Goal: Task Accomplishment & Management: Manage account settings

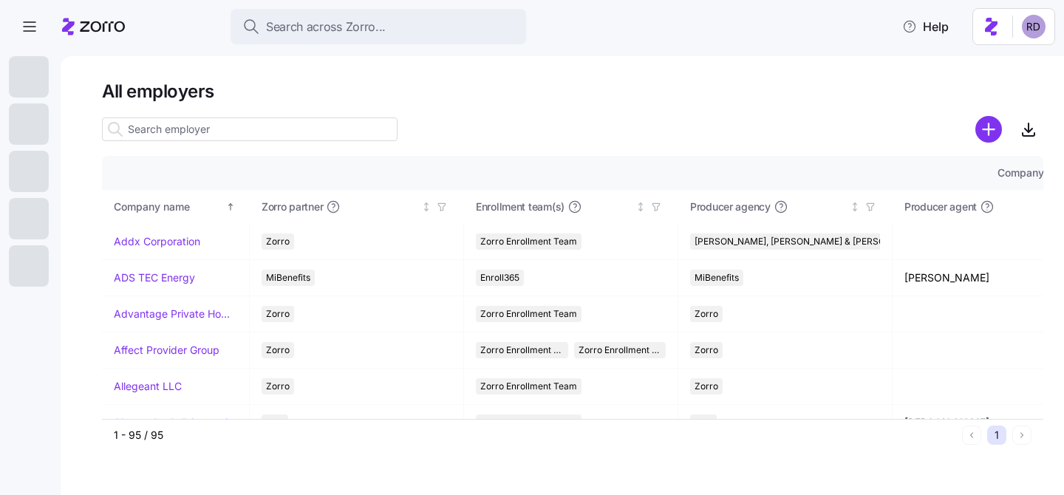
click at [188, 131] on input at bounding box center [250, 129] width 296 height 24
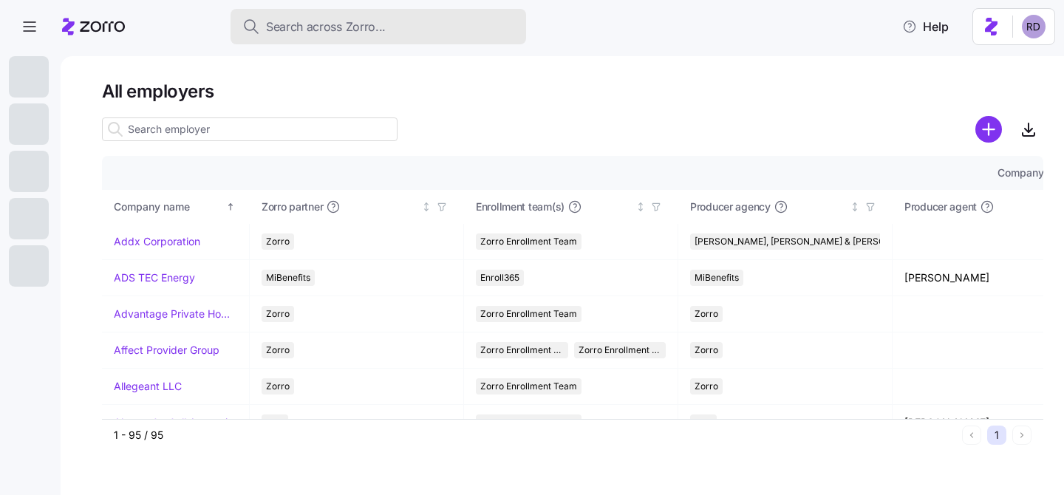
click at [296, 20] on span "Search across Zorro..." at bounding box center [326, 27] width 120 height 18
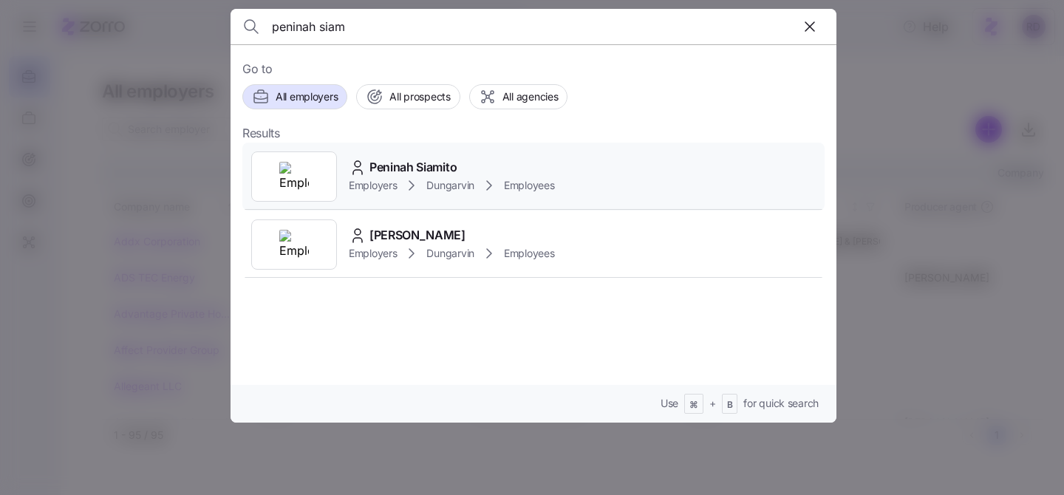
type input "peninah siam"
click at [648, 160] on div "Peninah Siamito Employers Dungarvin Employees" at bounding box center [533, 177] width 582 height 68
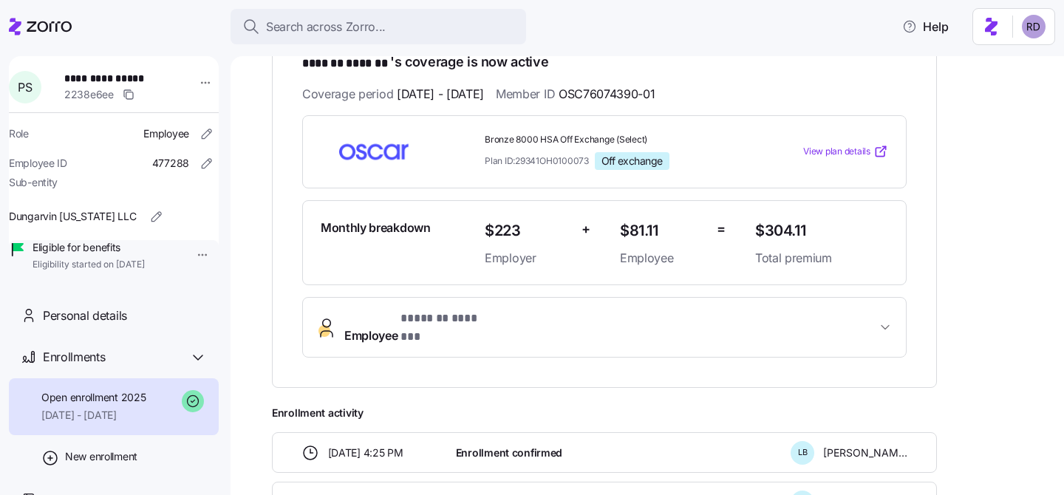
scroll to position [245, 0]
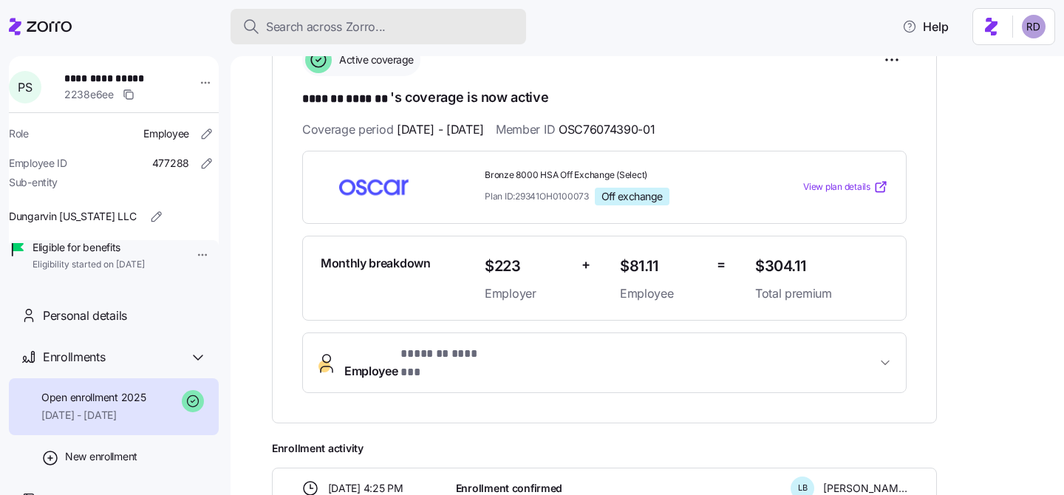
click at [320, 34] on span "Search across Zorro..." at bounding box center [326, 27] width 120 height 18
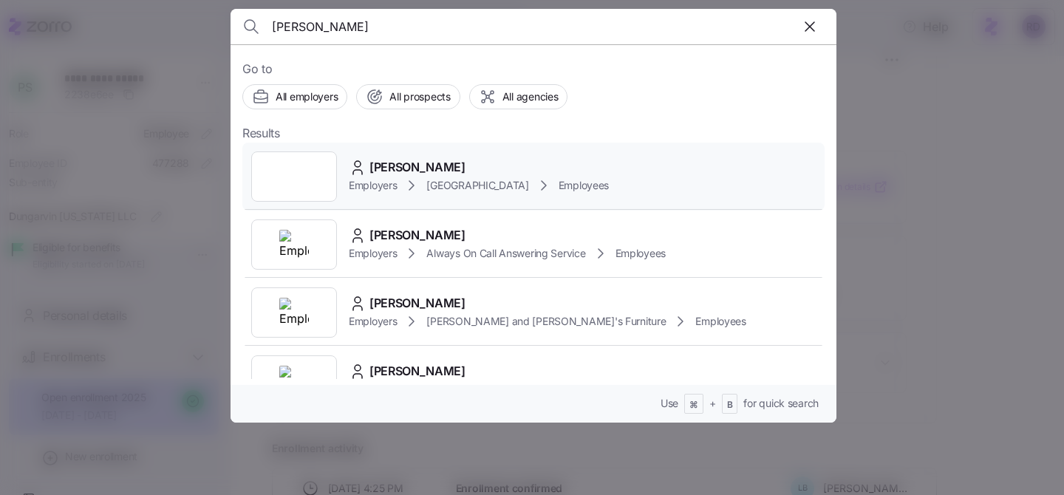
type input "[PERSON_NAME]"
click at [474, 164] on div "[PERSON_NAME]" at bounding box center [479, 167] width 260 height 18
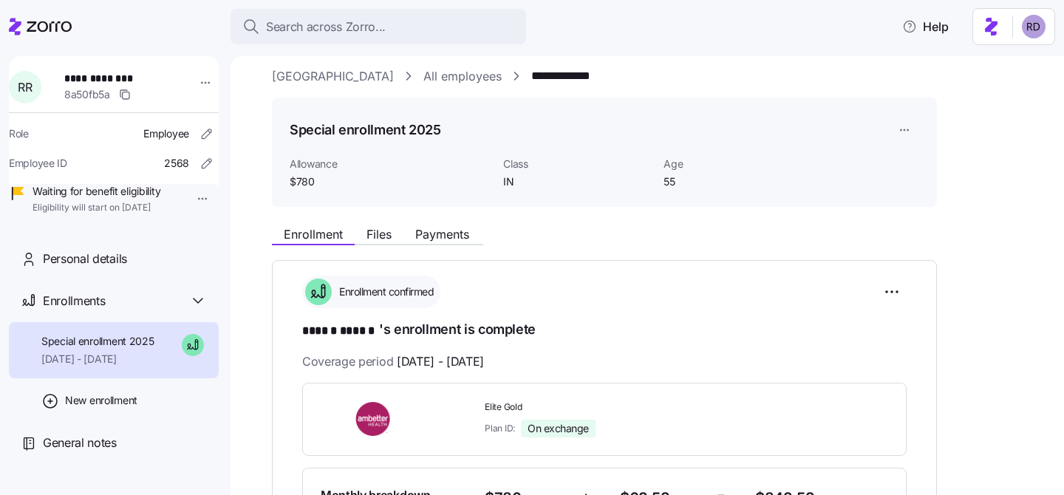
scroll to position [11, 0]
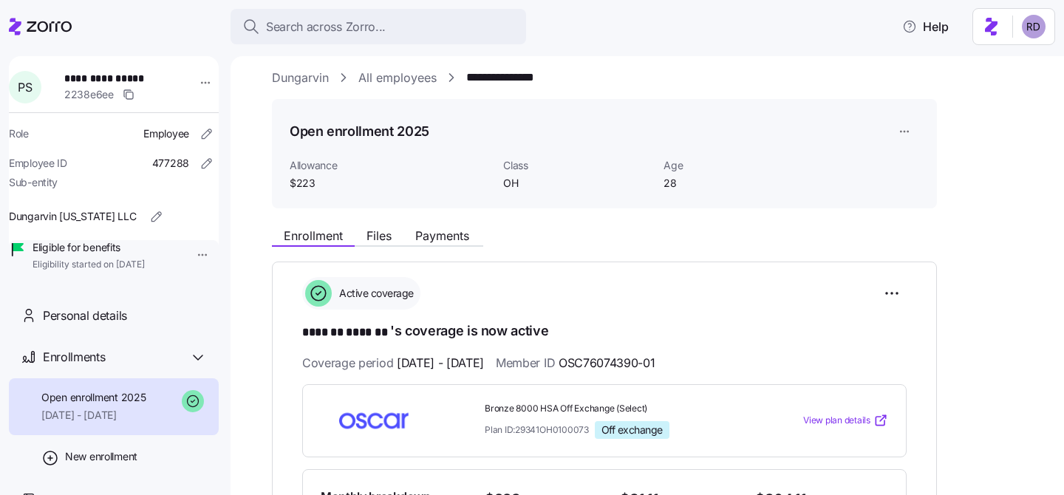
scroll to position [29, 0]
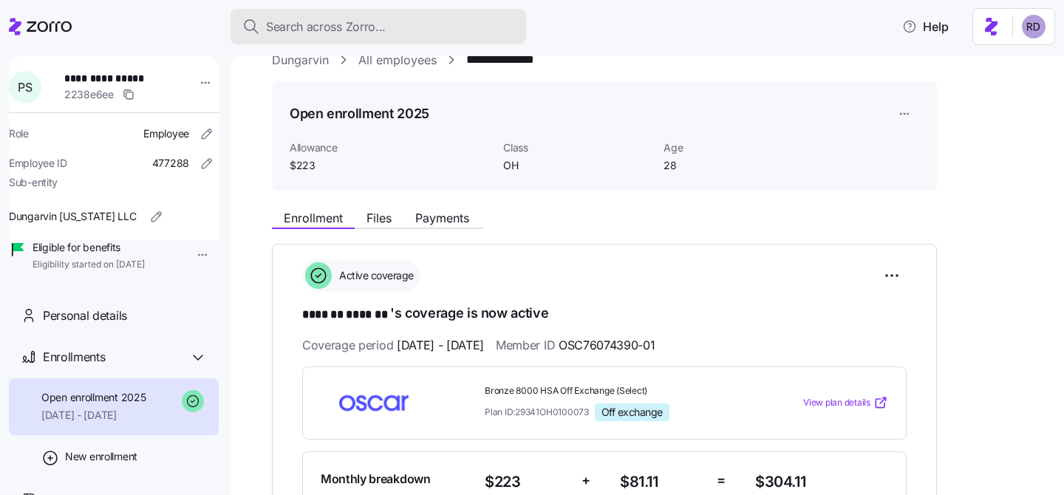
click at [448, 22] on div "Search across Zorro..." at bounding box center [378, 27] width 272 height 18
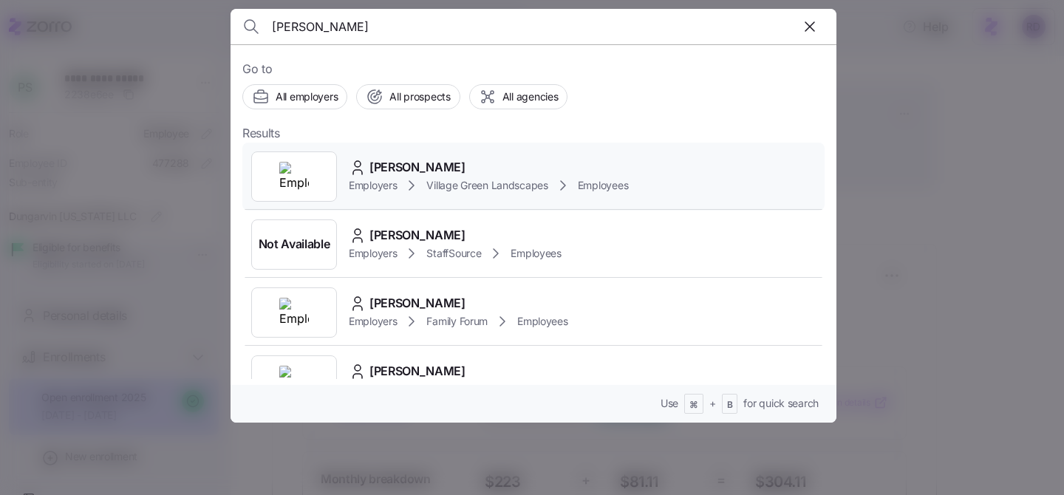
type input "[PERSON_NAME]"
click at [452, 148] on div "[PERSON_NAME] Employers Village Green Landscapes Employees" at bounding box center [533, 177] width 582 height 68
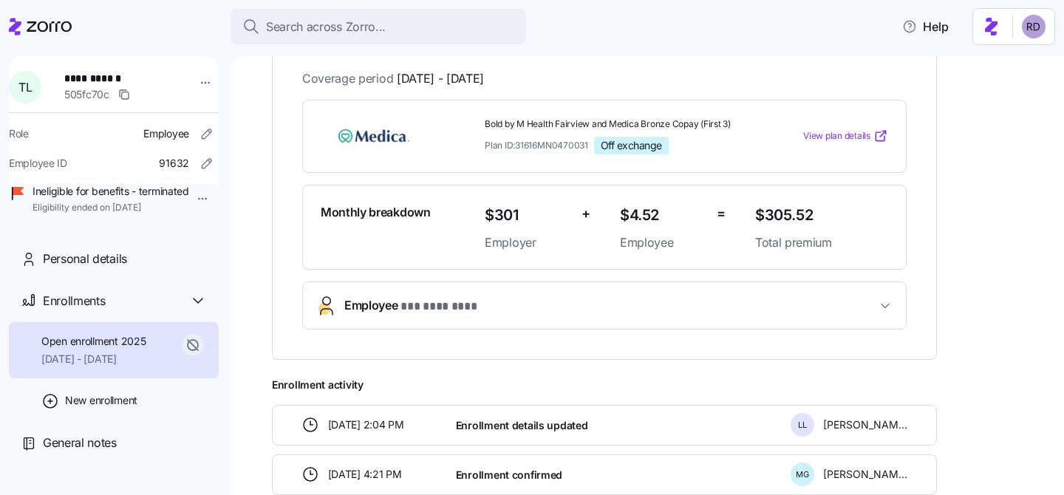
scroll to position [431, 0]
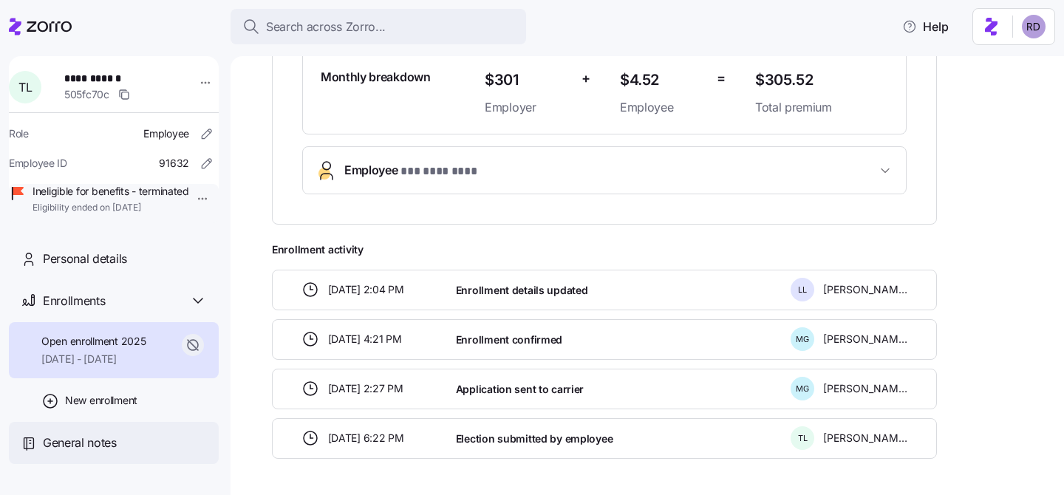
click at [85, 452] on span "General notes" at bounding box center [80, 443] width 74 height 18
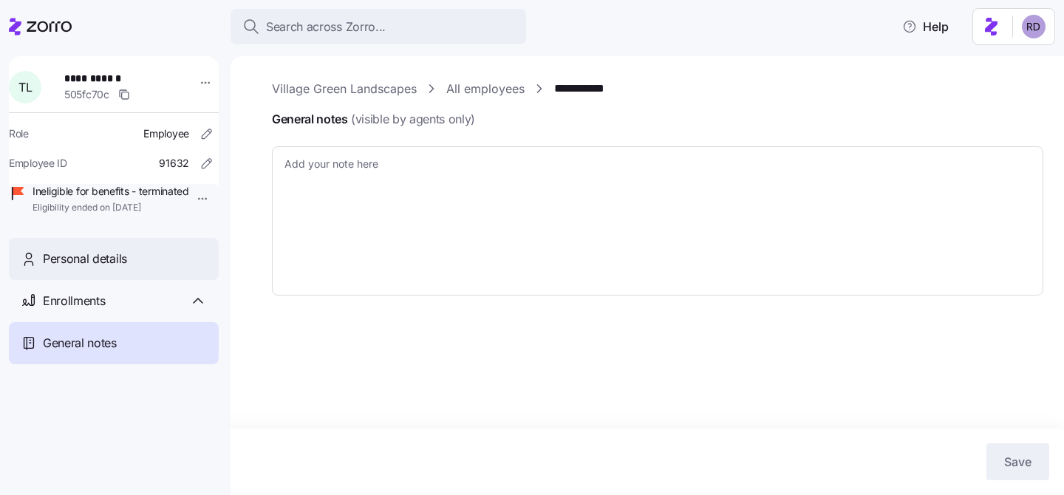
click at [107, 280] on div "Personal details" at bounding box center [114, 259] width 210 height 42
type textarea "x"
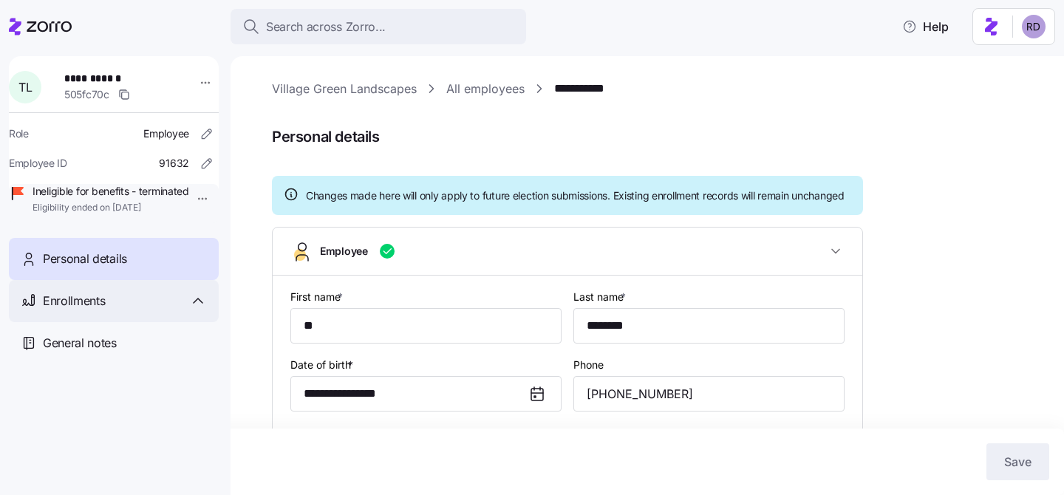
type input "MN"
click at [132, 310] on div "Enrollments" at bounding box center [125, 301] width 164 height 18
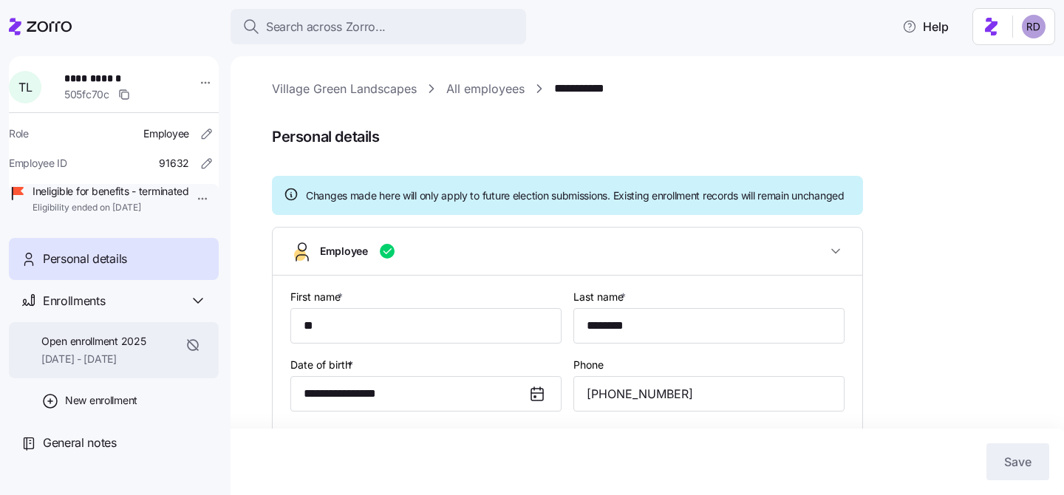
click at [117, 349] on span "Open enrollment 2025" at bounding box center [93, 341] width 104 height 15
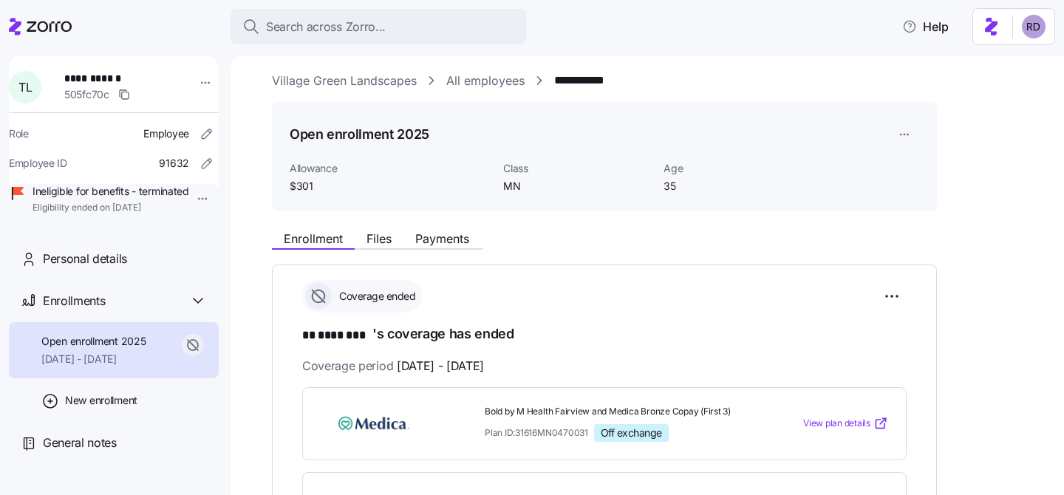
scroll to position [14, 0]
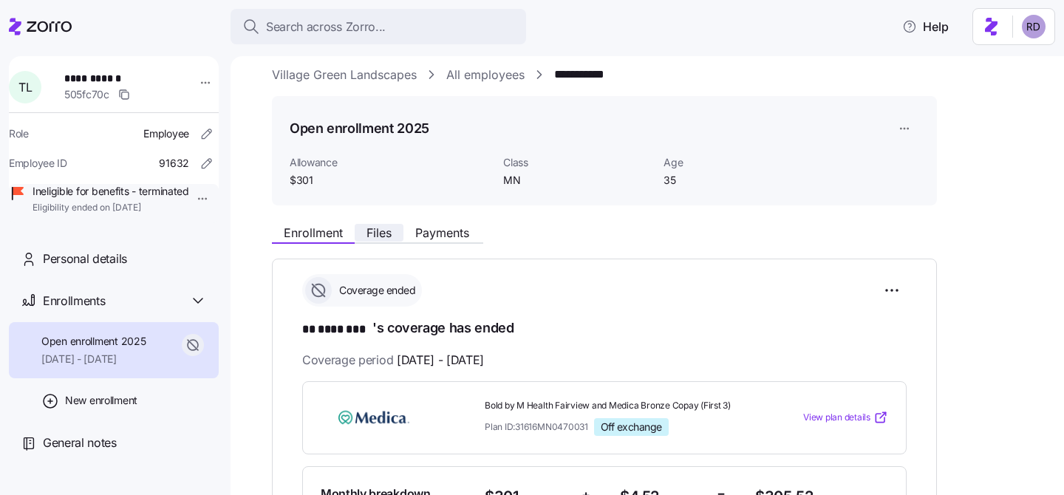
click at [386, 238] on span "Files" at bounding box center [378, 233] width 25 height 12
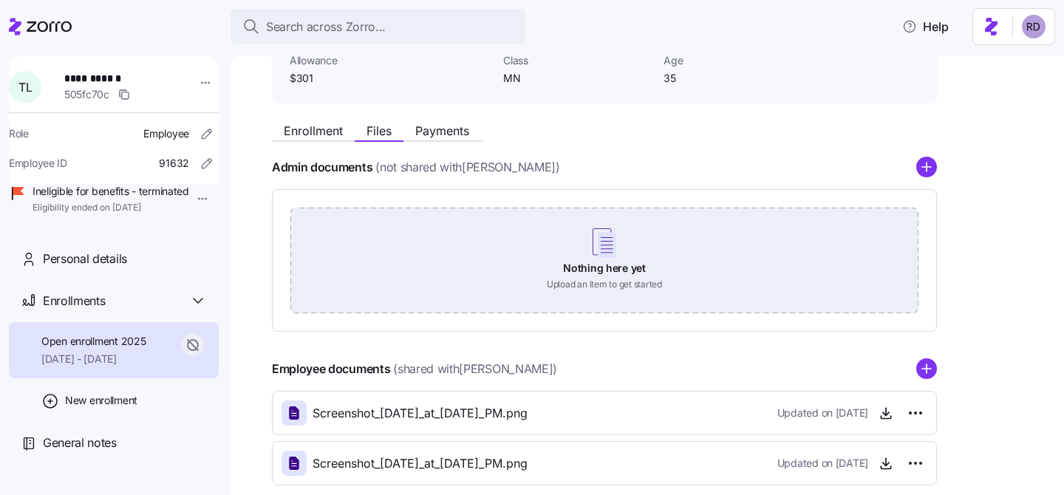
scroll to position [112, 0]
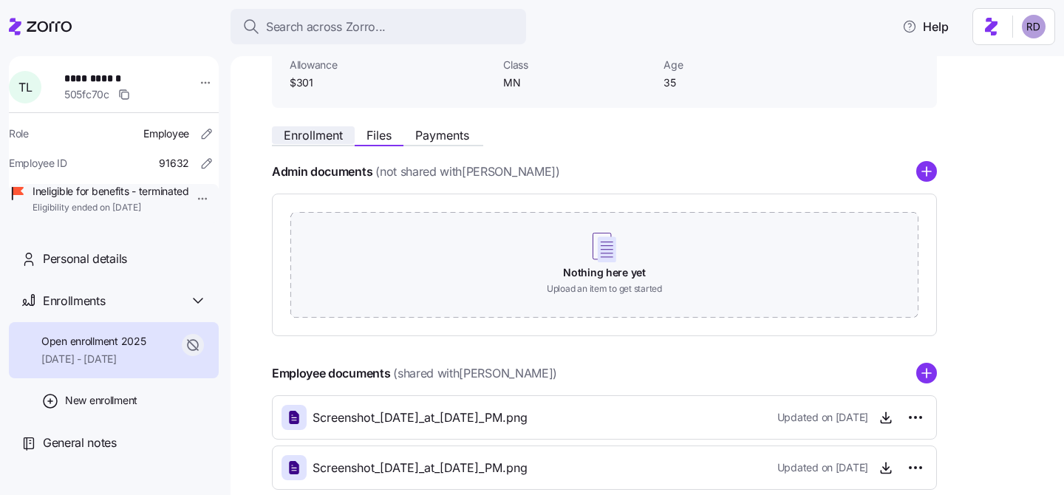
click at [307, 134] on span "Enrollment" at bounding box center [313, 135] width 59 height 12
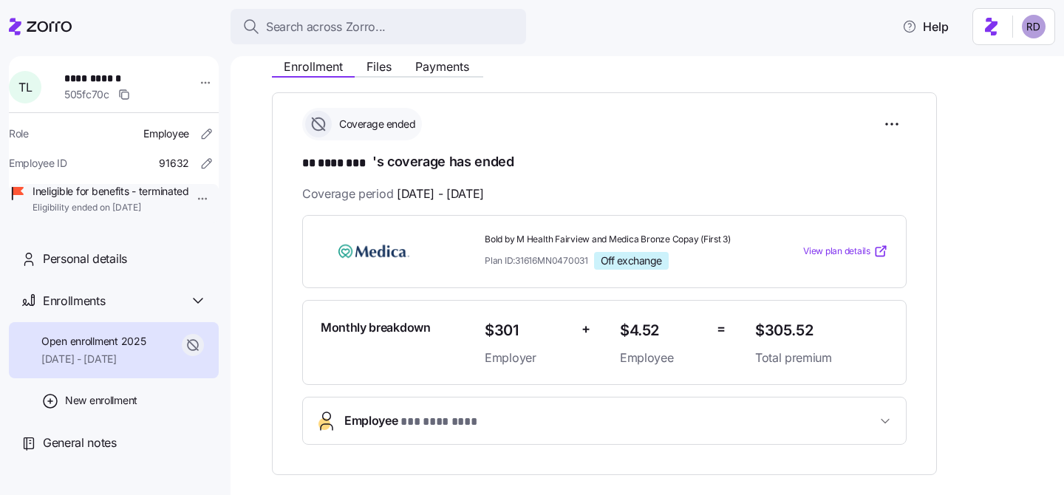
scroll to position [173, 0]
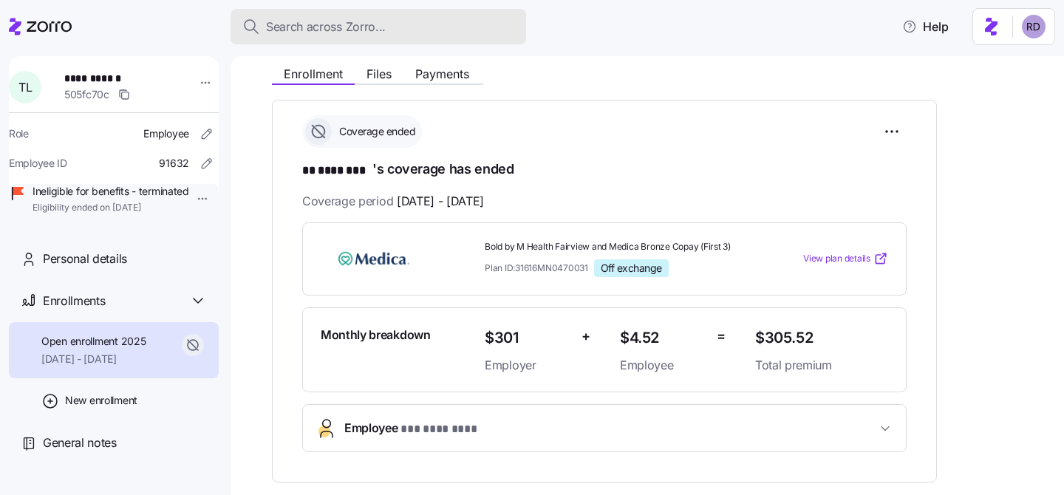
click at [307, 35] on button "Search across Zorro..." at bounding box center [379, 26] width 296 height 35
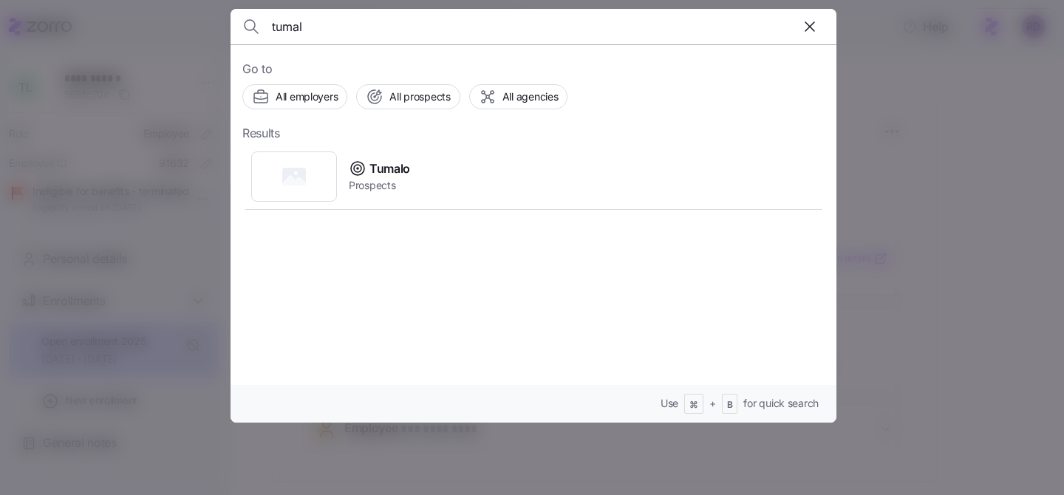
type input "tumal"
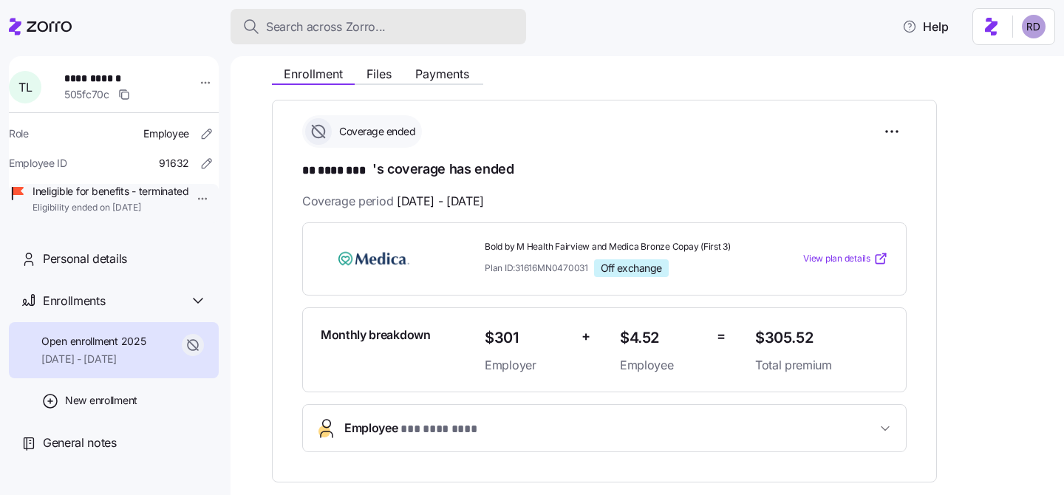
click at [460, 17] on button "Search across Zorro..." at bounding box center [379, 26] width 296 height 35
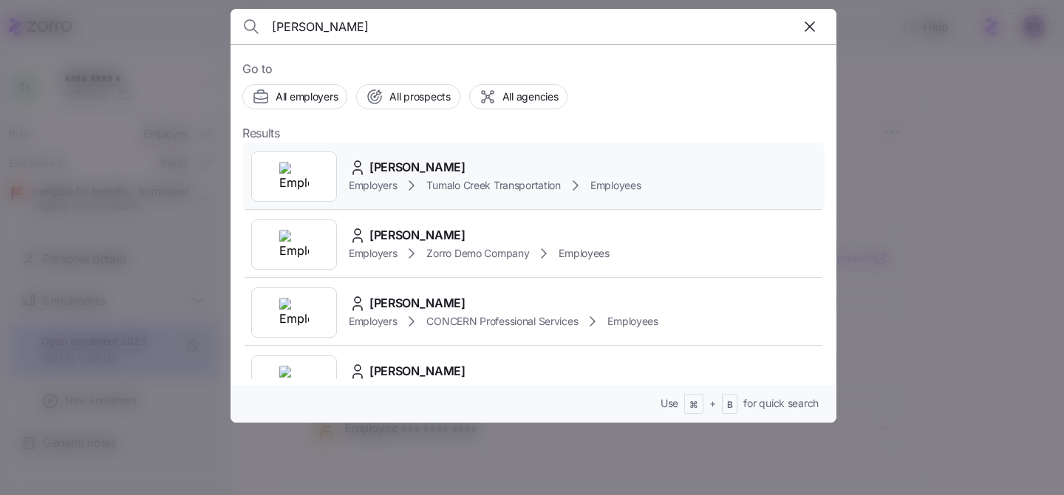
type input "[PERSON_NAME]"
click at [694, 186] on div "[PERSON_NAME] Employers Tumalo Creek Transportation Employees" at bounding box center [533, 177] width 582 height 68
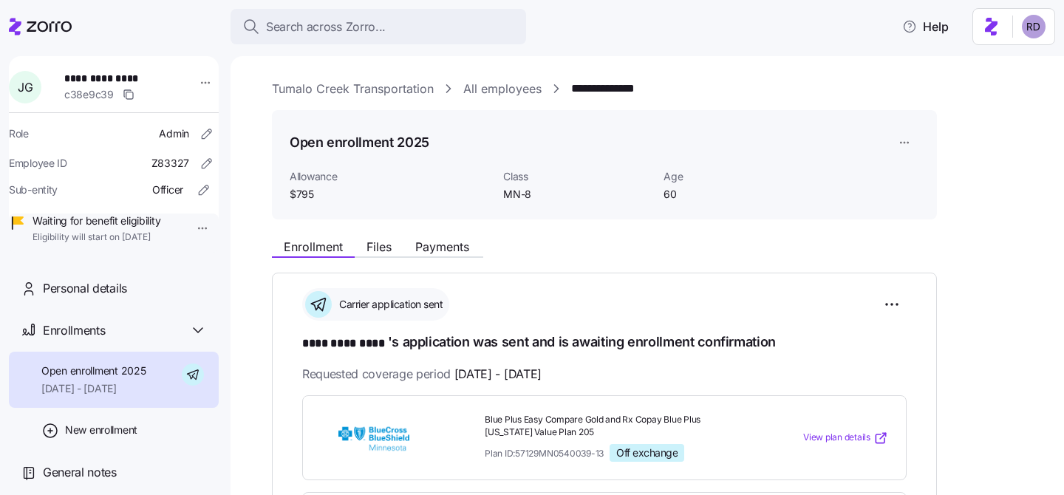
click at [488, 91] on link "All employees" at bounding box center [502, 89] width 78 height 18
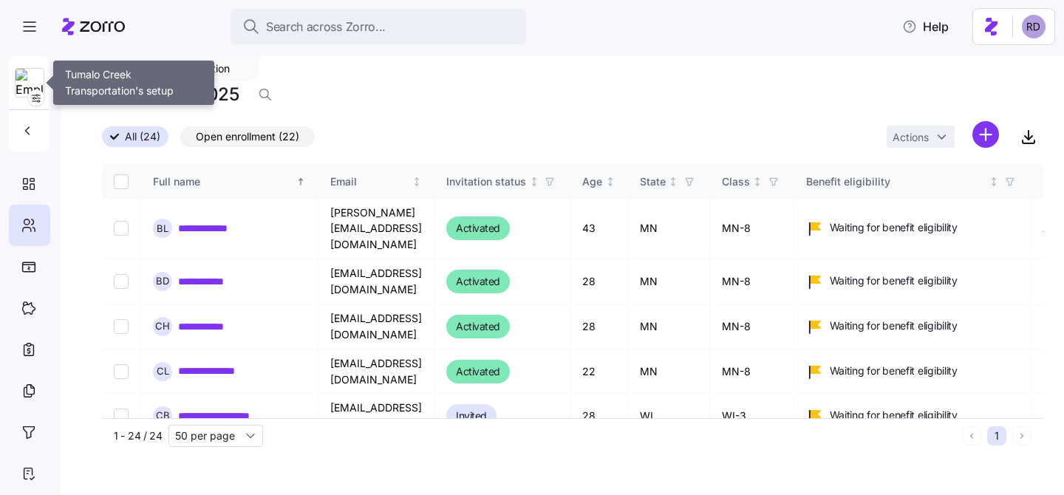
click at [25, 72] on img at bounding box center [30, 84] width 28 height 30
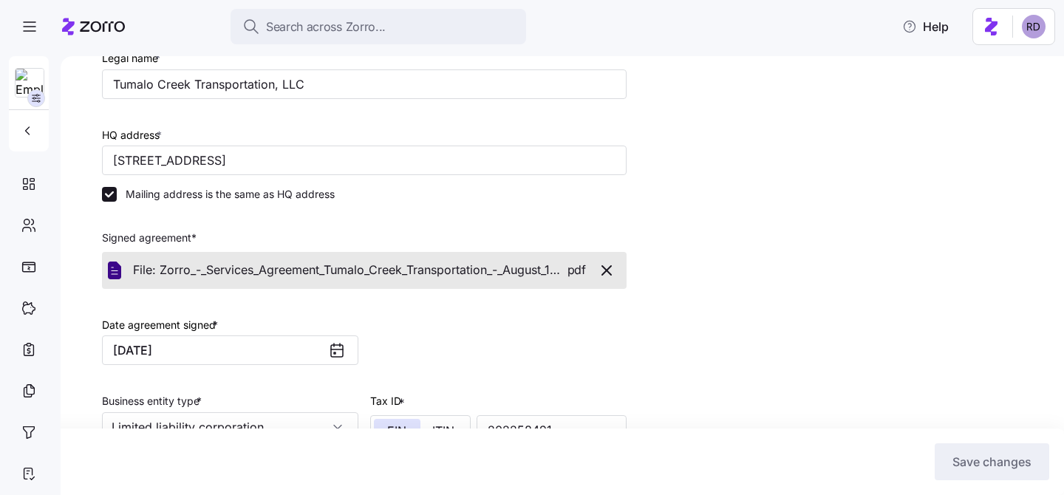
scroll to position [35, 0]
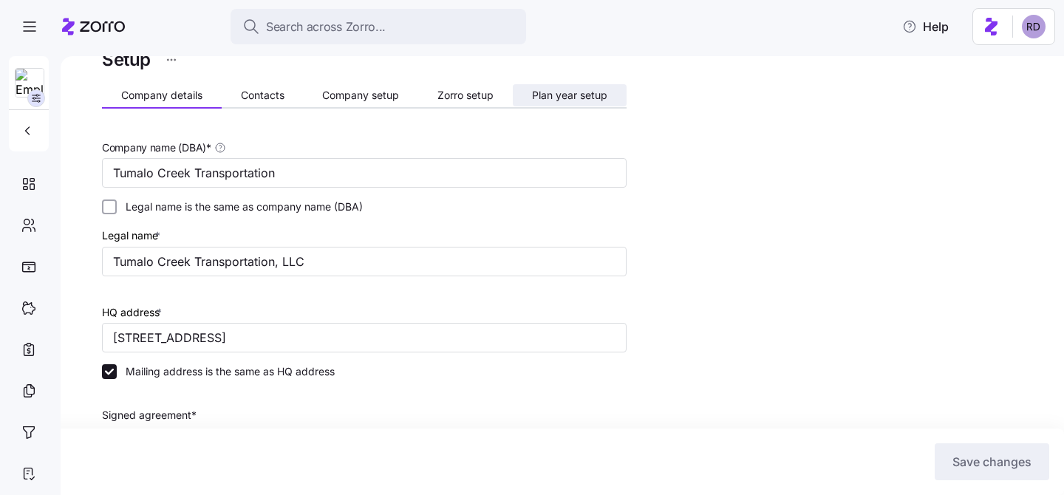
click at [566, 84] on button "Plan year setup" at bounding box center [570, 95] width 114 height 22
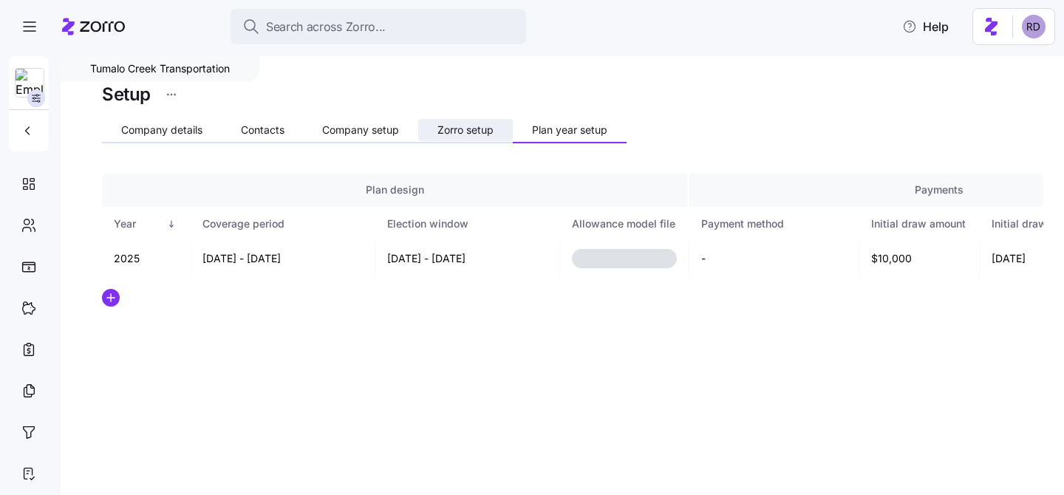
click at [456, 127] on span "Zorro setup" at bounding box center [465, 130] width 56 height 10
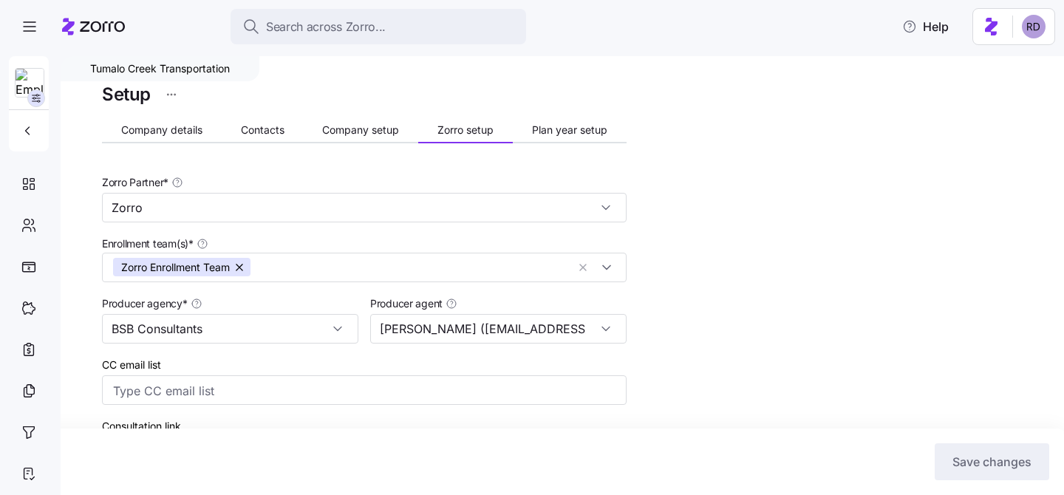
type input "[PERSON_NAME] ([EMAIL_ADDRESS][DOMAIN_NAME])"
click at [550, 135] on span "Plan year setup" at bounding box center [569, 130] width 75 height 10
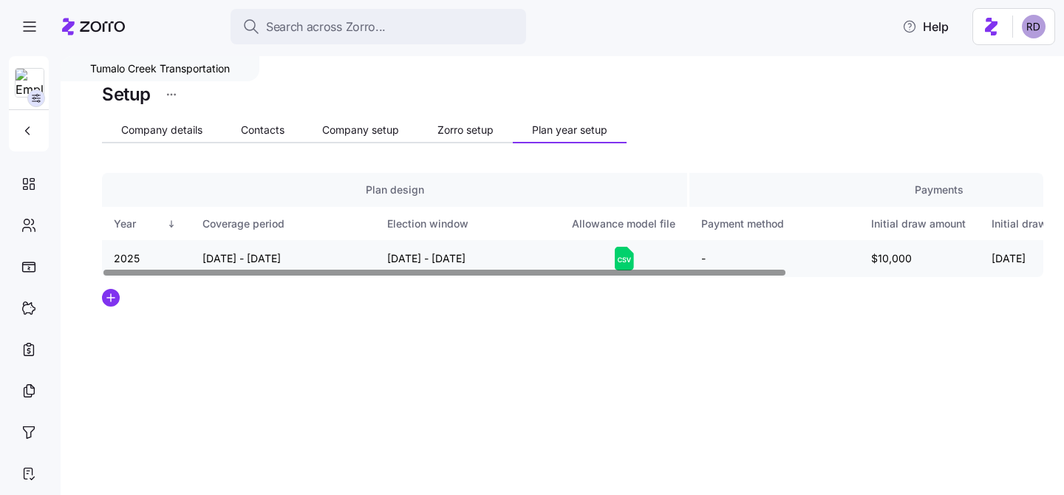
click at [630, 259] on icon at bounding box center [624, 259] width 19 height 24
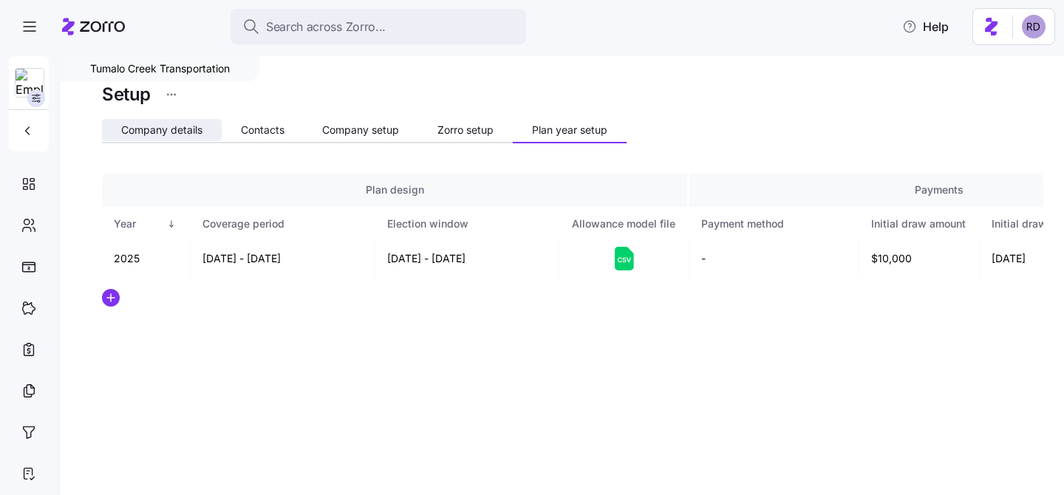
click at [148, 129] on span "Company details" at bounding box center [161, 130] width 81 height 10
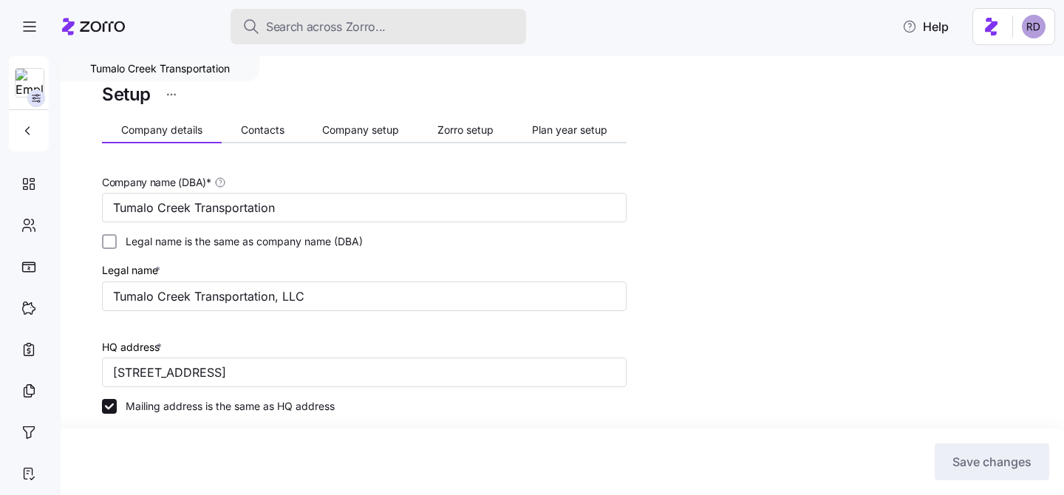
click at [362, 37] on button "Search across Zorro..." at bounding box center [379, 26] width 296 height 35
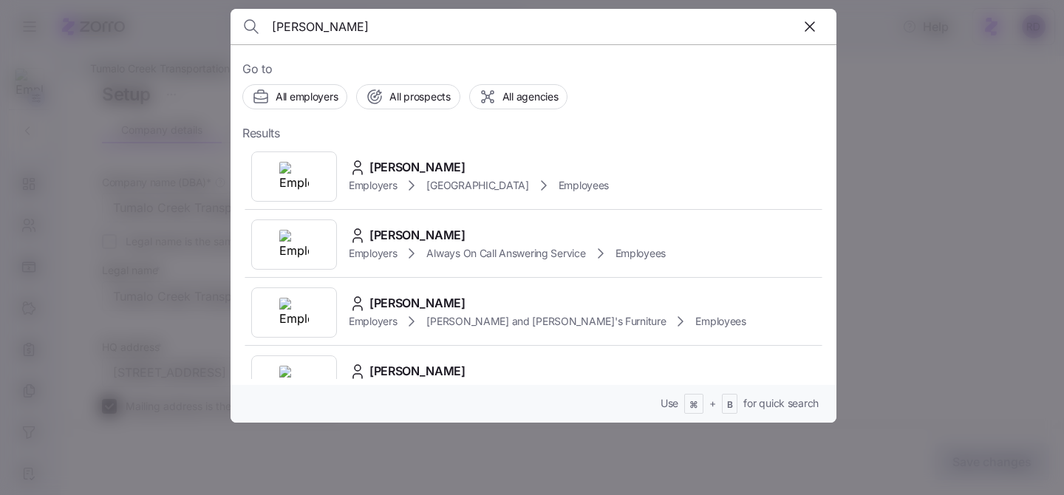
type input "[PERSON_NAME]"
